Goal: Navigation & Orientation: Go to known website

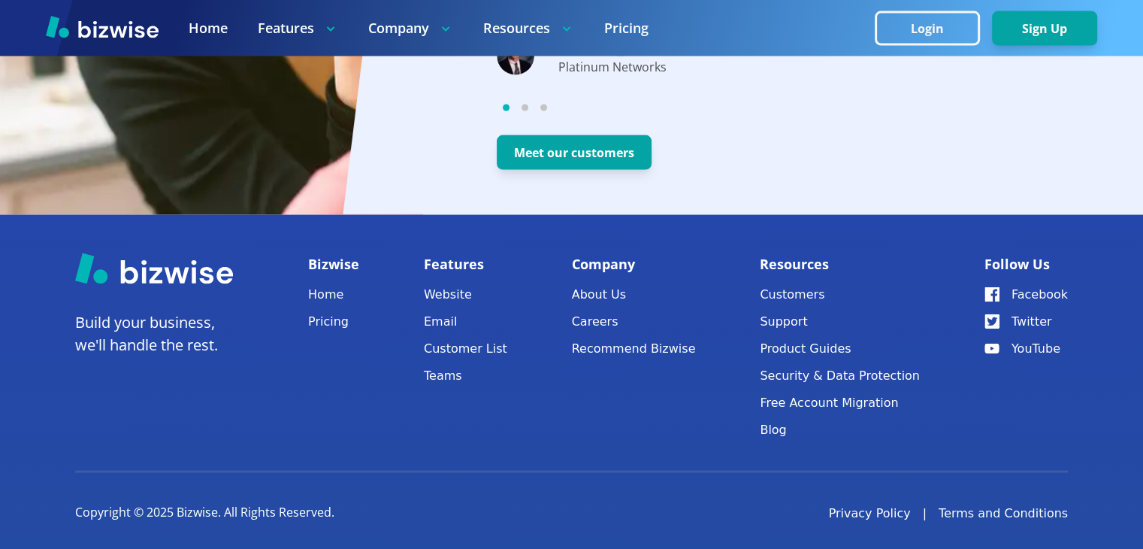
scroll to position [3042, 0]
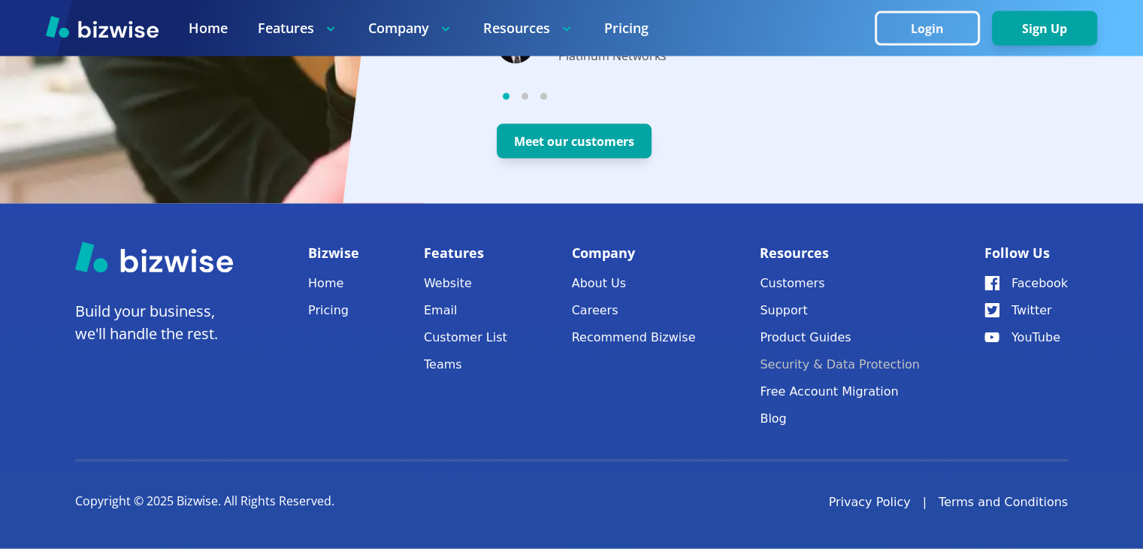
click at [829, 362] on link "Security & Data Protection" at bounding box center [840, 364] width 160 height 21
click at [821, 362] on link "Security & Data Protection" at bounding box center [840, 364] width 160 height 21
click at [798, 365] on link "Security & Data Protection" at bounding box center [840, 364] width 160 height 21
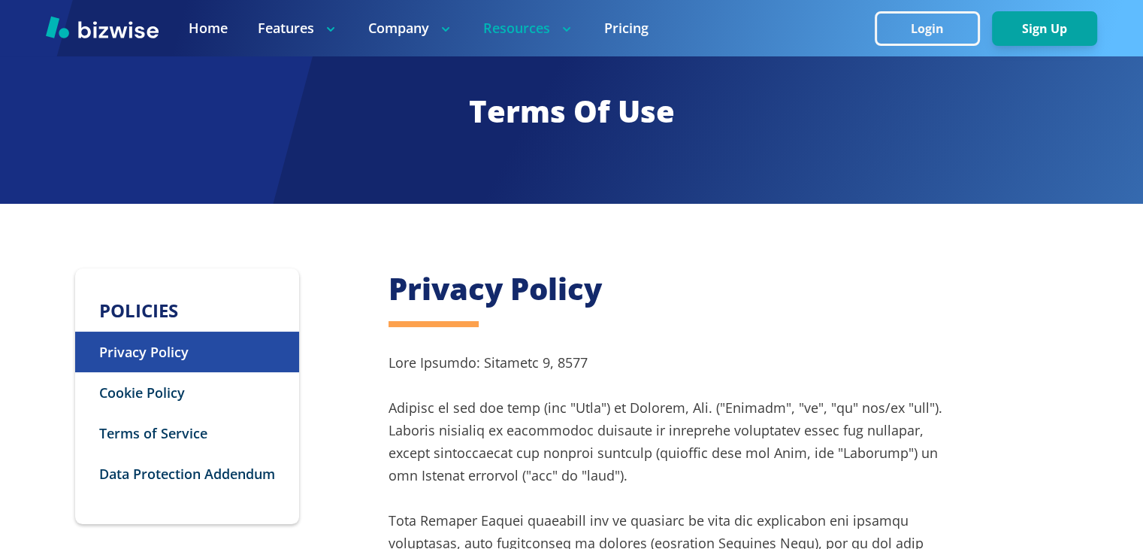
scroll to position [9160, 0]
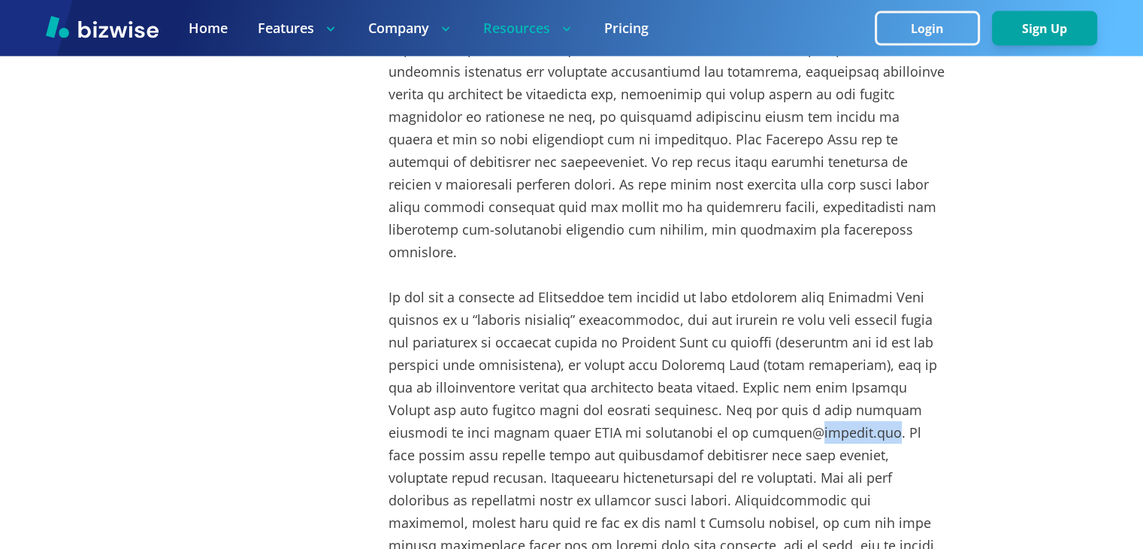
drag, startPoint x: 761, startPoint y: 273, endPoint x: 687, endPoint y: 273, distance: 73.7
copy p "bizwise.com"
